Goal: Complete application form

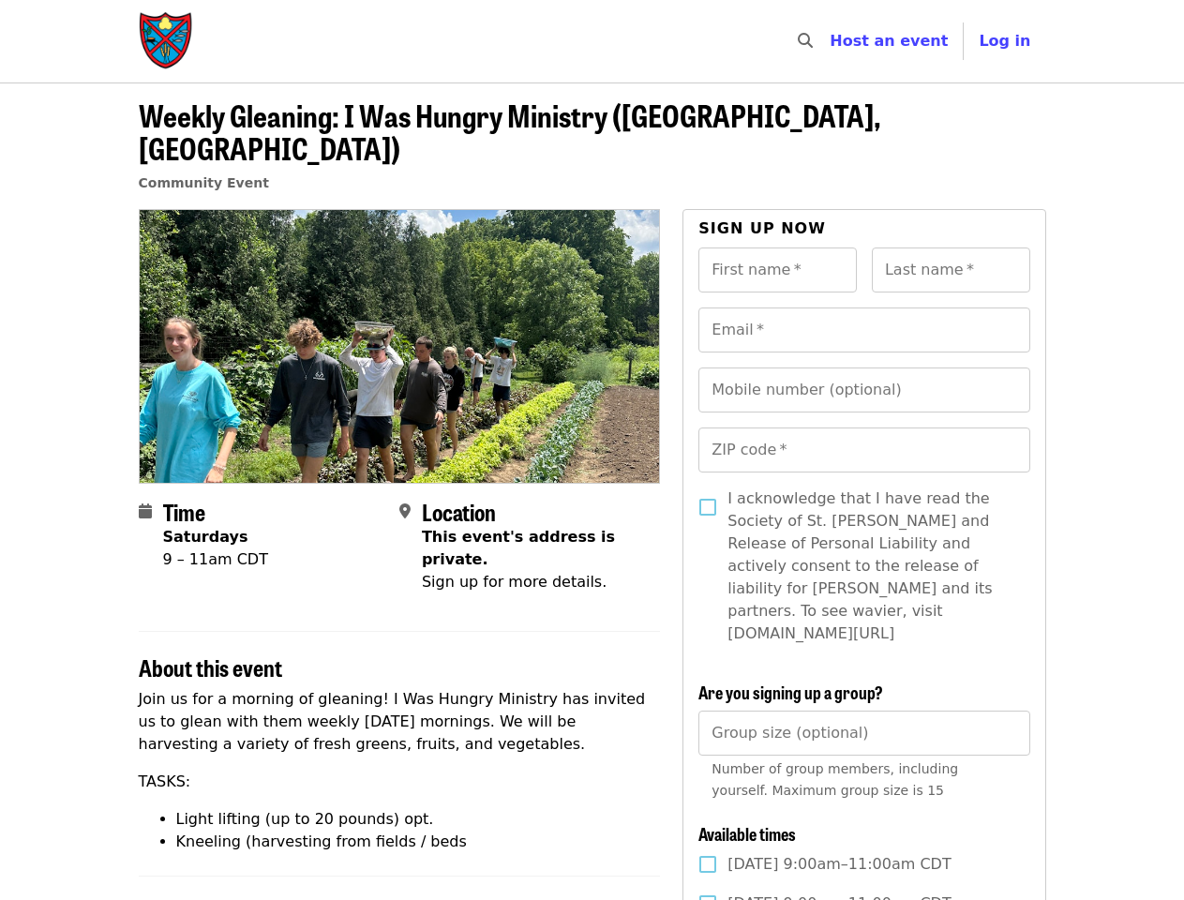
click at [592, 450] on div at bounding box center [400, 346] width 522 height 274
click at [813, 41] on icon "search icon" at bounding box center [805, 41] width 15 height 18
click at [1010, 41] on span "Log in" at bounding box center [1005, 41] width 52 height 18
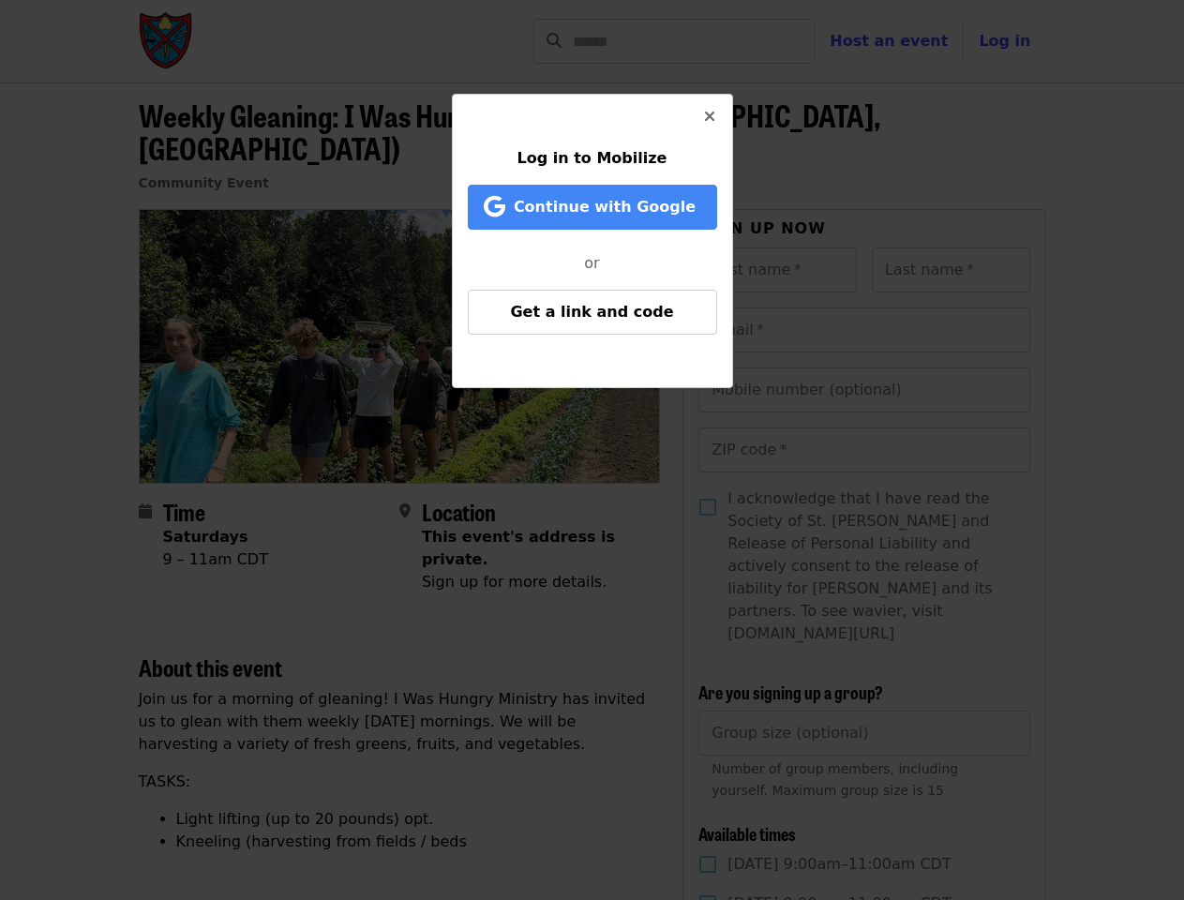
click at [777, 237] on div "Log in to Mobilize Continue with Google or Get a link and code" at bounding box center [592, 450] width 1184 height 900
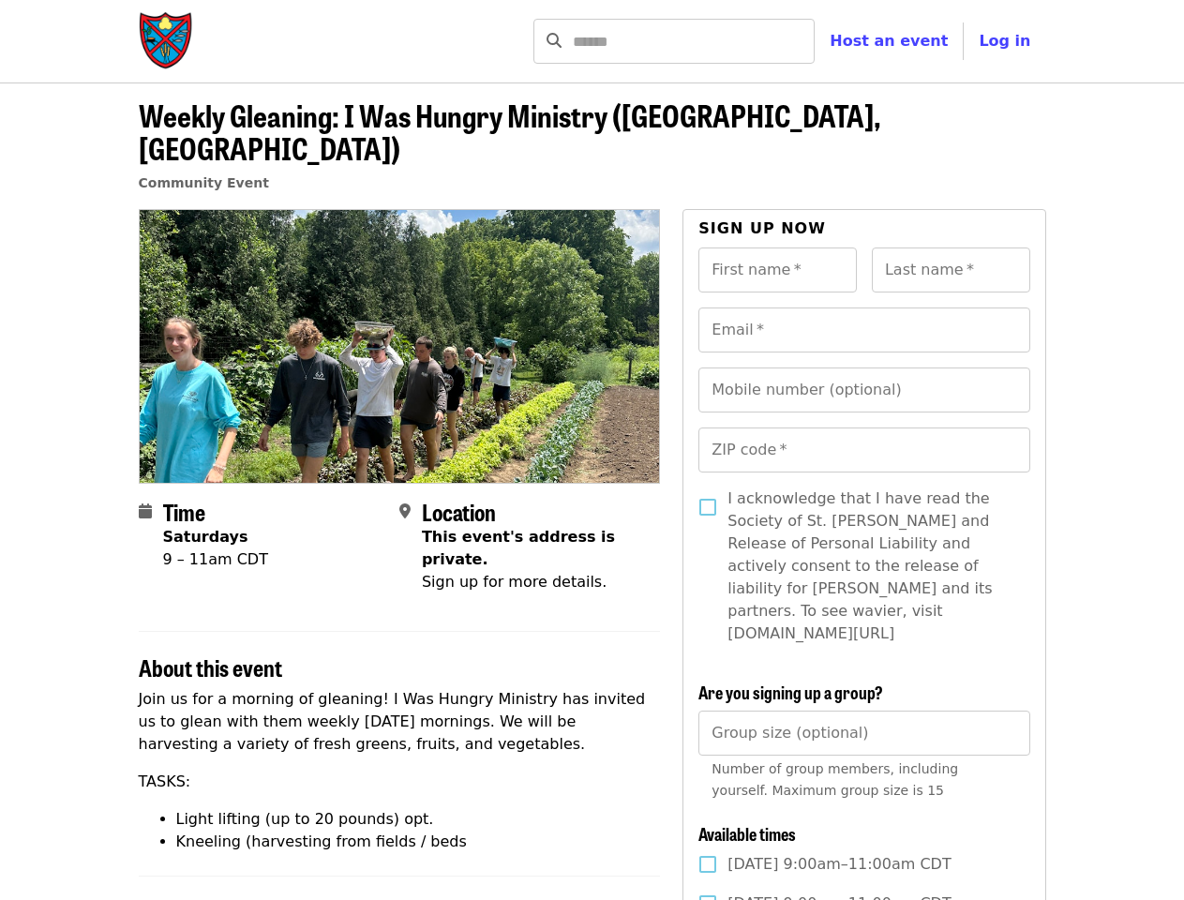
click at [951, 247] on input "Last name   *" at bounding box center [951, 269] width 158 height 45
click at [863, 307] on input "Email   *" at bounding box center [863, 329] width 331 height 45
click at [863, 367] on input "Mobile number (optional)" at bounding box center [863, 389] width 331 height 45
click at [863, 427] on input "ZIP code   *" at bounding box center [863, 449] width 331 height 45
click at [863, 711] on input "Group size (optional)" at bounding box center [863, 733] width 331 height 45
